Goal: Task Accomplishment & Management: Manage account settings

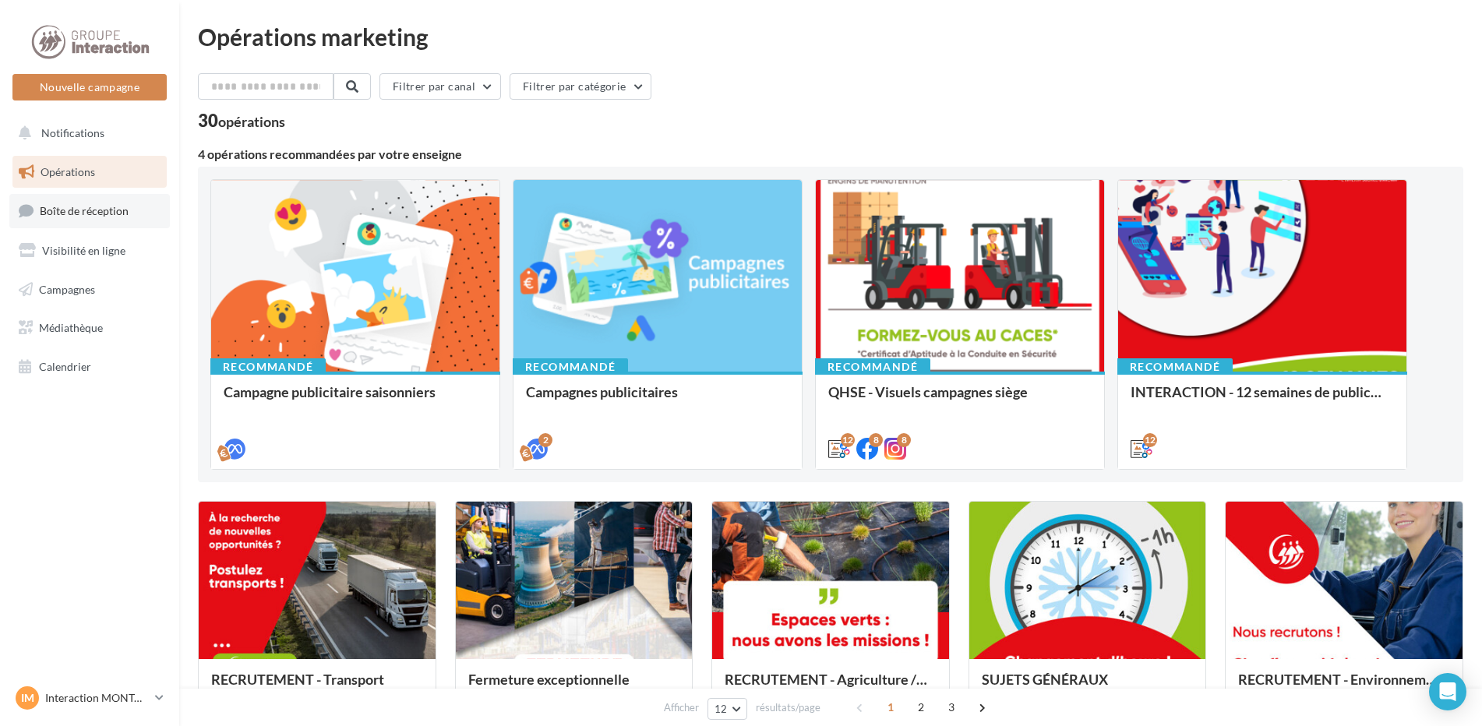
click at [96, 203] on link "Boîte de réception" at bounding box center [89, 211] width 161 height 34
